Goal: Navigation & Orientation: Go to known website

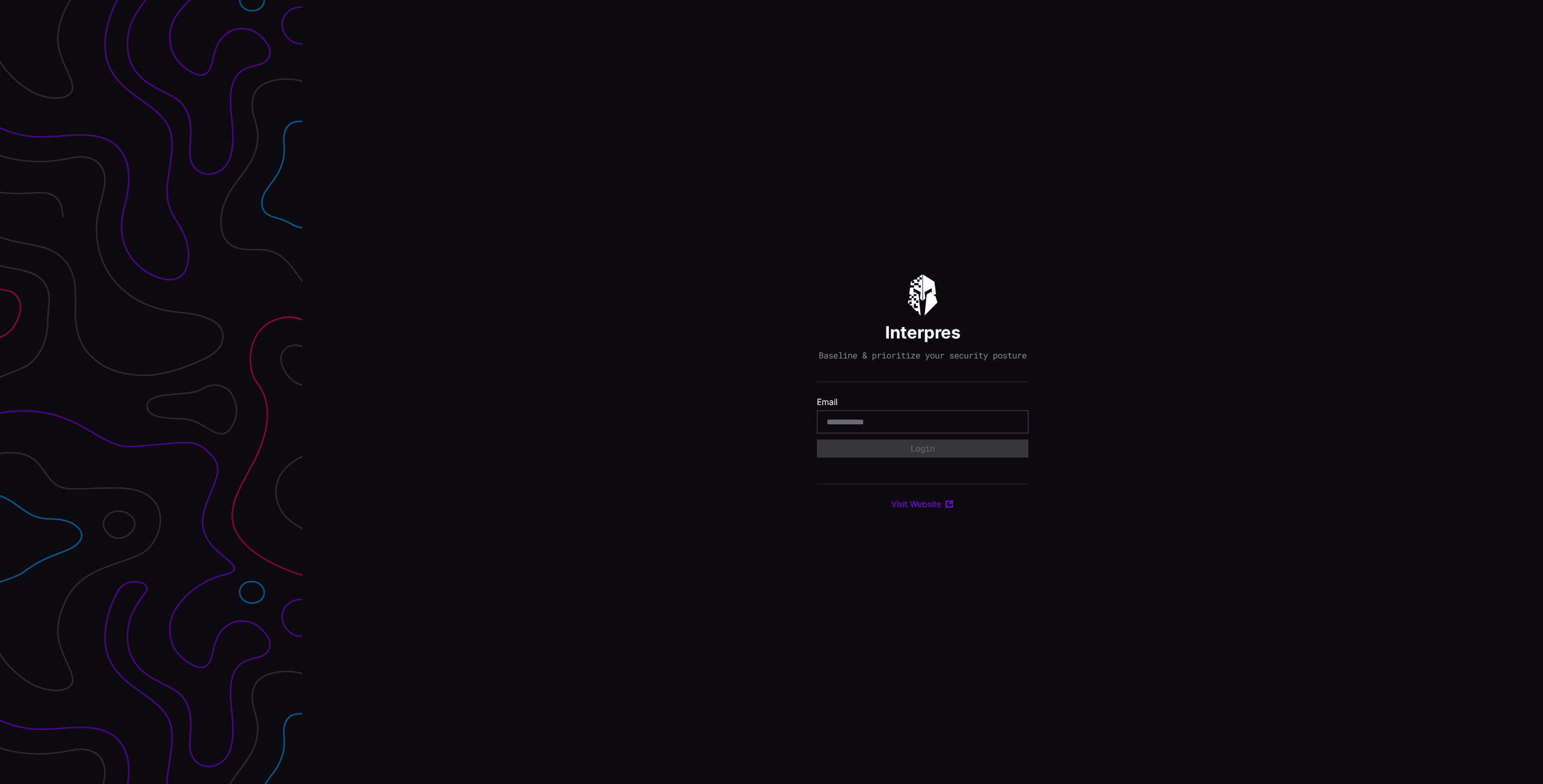
click at [1542, 427] on com-1password-button at bounding box center [1543, 392] width 0 height 784
click at [998, 425] on input "email" at bounding box center [923, 422] width 192 height 11
click at [1542, 428] on com-1password-button at bounding box center [1543, 392] width 0 height 784
type input "**********"
click at [894, 457] on div "Select Tenant" at bounding box center [917, 454] width 181 height 11
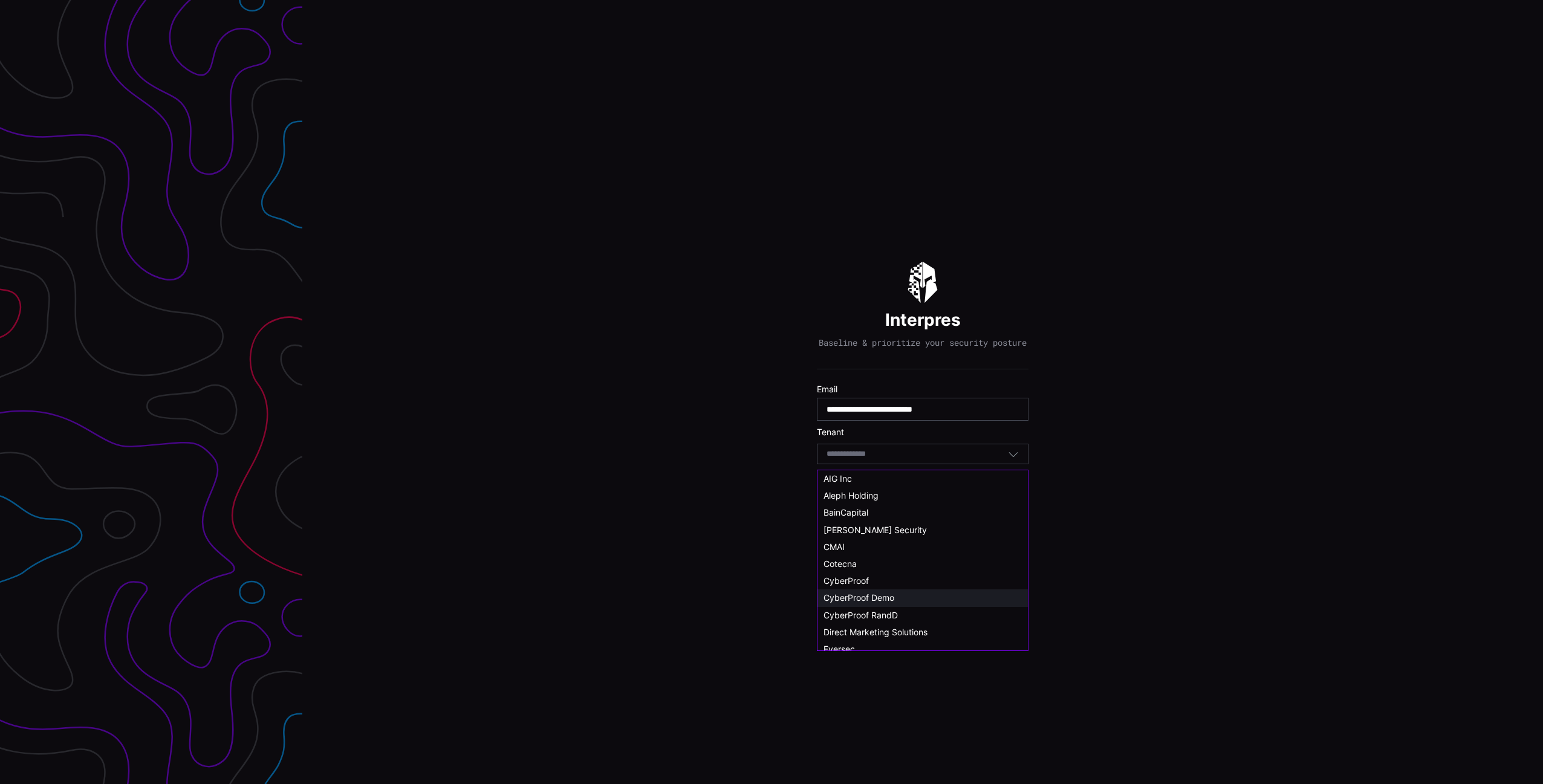
click at [889, 600] on span "CyberProof Demo" at bounding box center [858, 597] width 71 height 10
